Goal: Information Seeking & Learning: Learn about a topic

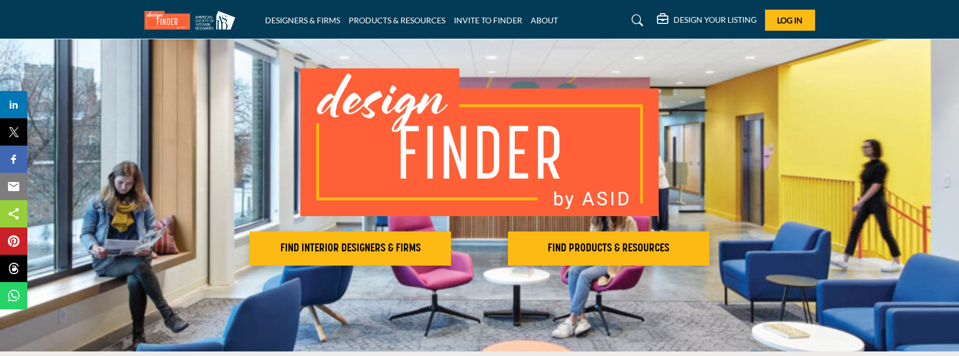
scroll to position [57, 0]
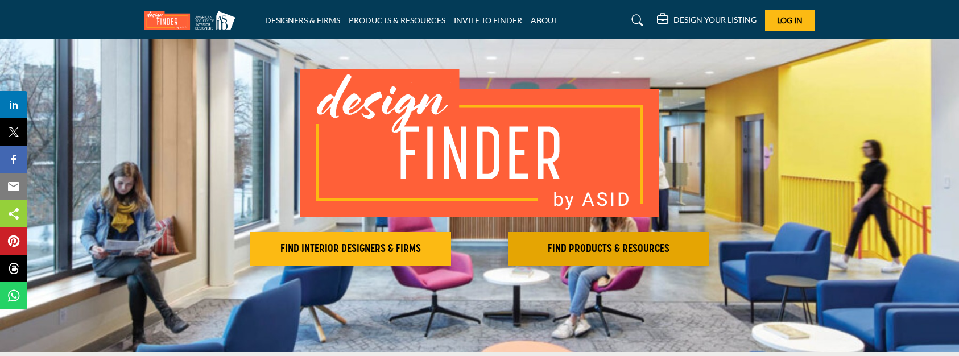
click at [563, 244] on h2 "FIND PRODUCTS & RESOURCES" at bounding box center [609, 249] width 195 height 14
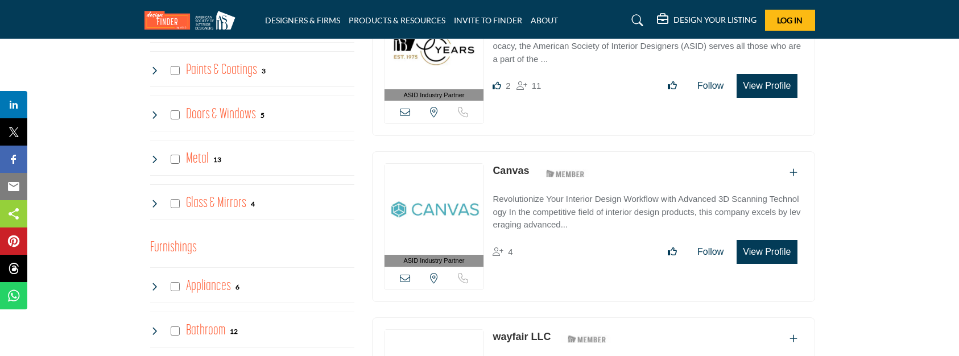
scroll to position [683, 0]
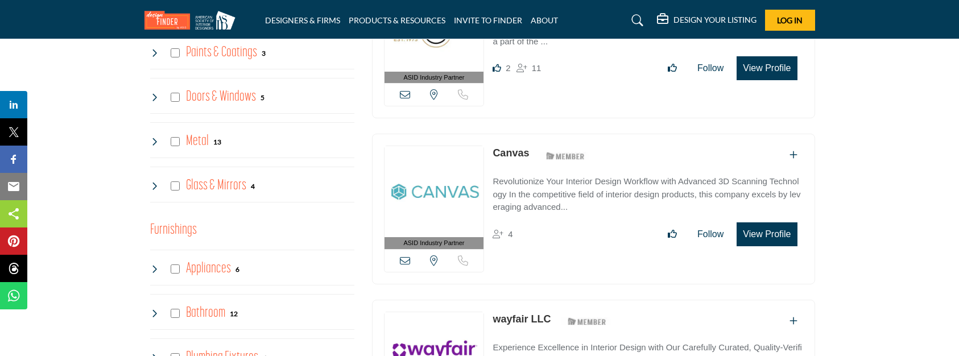
click at [211, 55] on h4 "Paints & Coatings" at bounding box center [221, 53] width 71 height 20
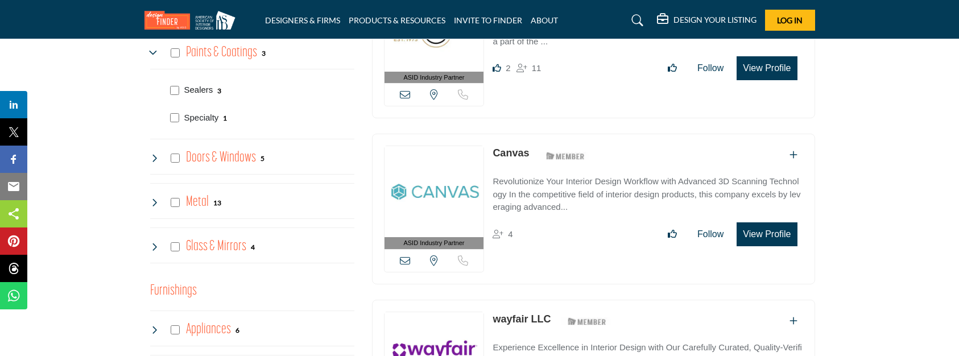
click at [204, 89] on p "Sealers" at bounding box center [198, 90] width 29 height 13
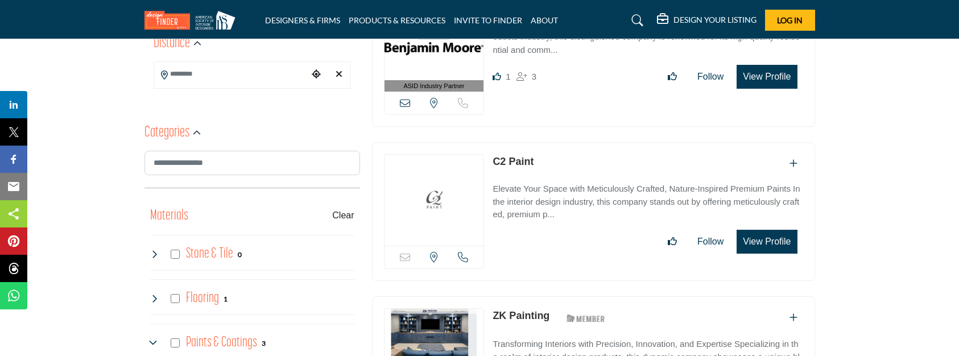
scroll to position [455, 0]
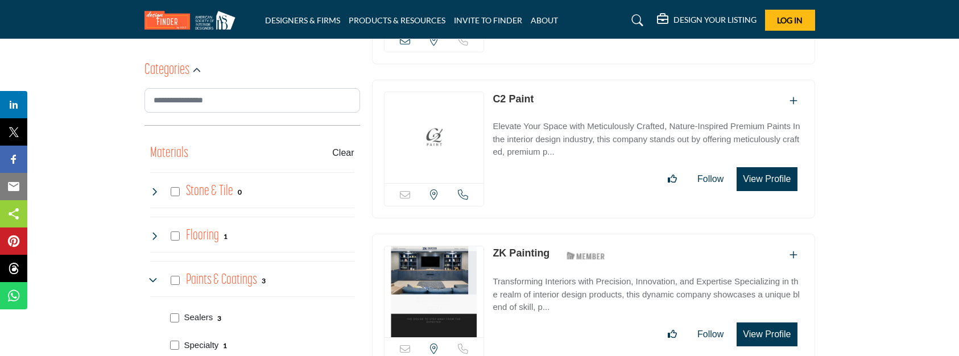
click at [206, 343] on p "Specialty" at bounding box center [201, 345] width 35 height 13
